Goal: Transaction & Acquisition: Purchase product/service

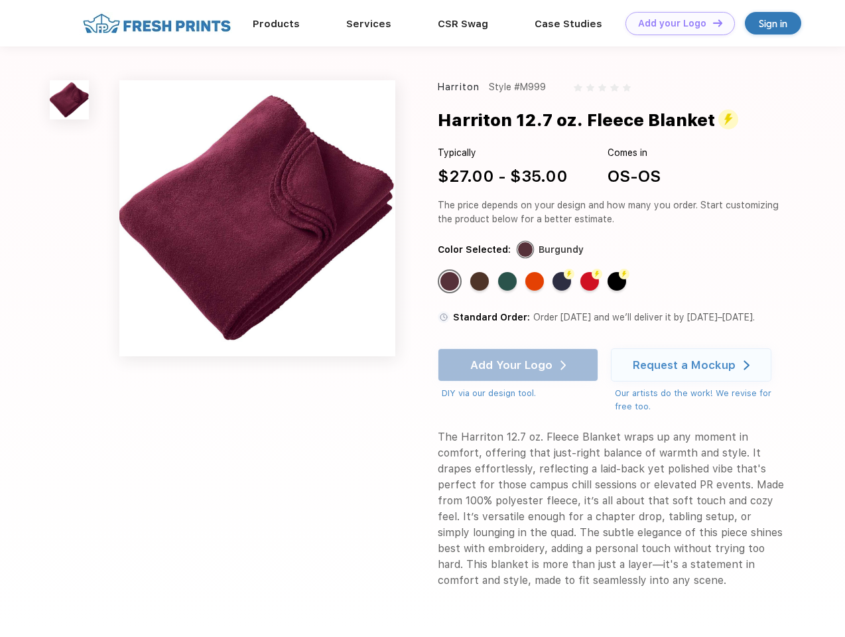
click at [675, 23] on link "Add your Logo Design Tool" at bounding box center [679, 23] width 109 height 23
click at [0, 0] on div "Design Tool" at bounding box center [0, 0] width 0 height 0
click at [712, 23] on link "Add your Logo Design Tool" at bounding box center [679, 23] width 109 height 23
click at [70, 99] on img at bounding box center [69, 99] width 39 height 39
click at [451, 281] on div "Standard Color" at bounding box center [449, 281] width 19 height 19
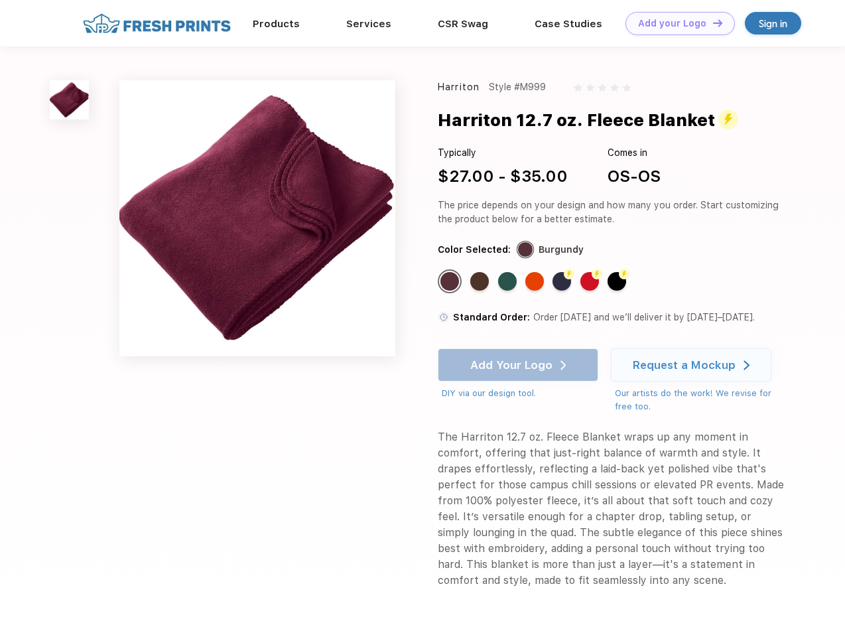
click at [481, 281] on div "Standard Color" at bounding box center [479, 281] width 19 height 19
click at [509, 281] on div "Standard Color" at bounding box center [507, 281] width 19 height 19
click at [536, 281] on div "Standard Color" at bounding box center [534, 281] width 19 height 19
click at [563, 281] on div "Flash Color" at bounding box center [561, 281] width 19 height 19
click at [591, 281] on div "Flash Color" at bounding box center [589, 281] width 19 height 19
